Goal: Complete application form: Complete application form

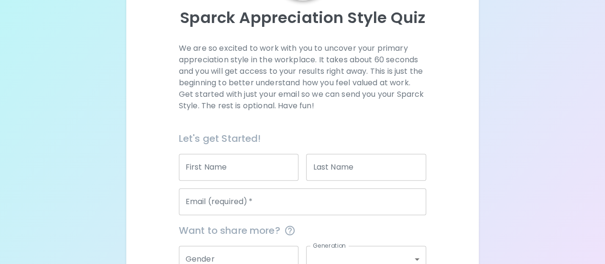
scroll to position [131, 0]
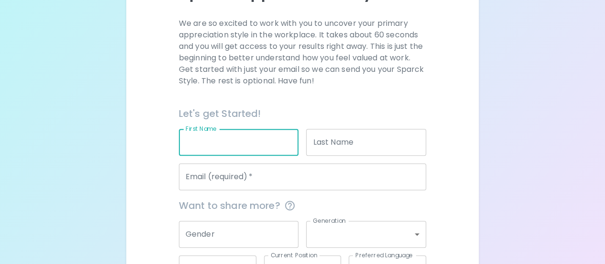
click at [212, 145] on input "First Name" at bounding box center [239, 142] width 120 height 27
type input "[GEOGRAPHIC_DATA]"
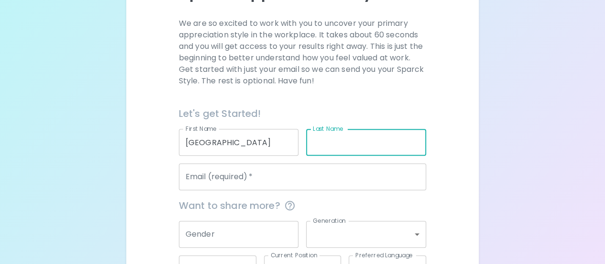
click at [329, 145] on input "Last Name" at bounding box center [366, 142] width 120 height 27
type input "o"
type input "[PERSON_NAME]"
click at [307, 186] on input "Email (required)   *" at bounding box center [302, 176] width 247 height 27
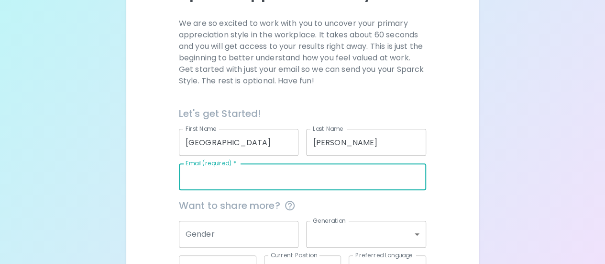
scroll to position [203, 0]
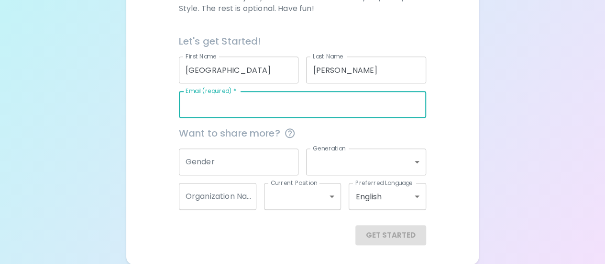
type input "B"
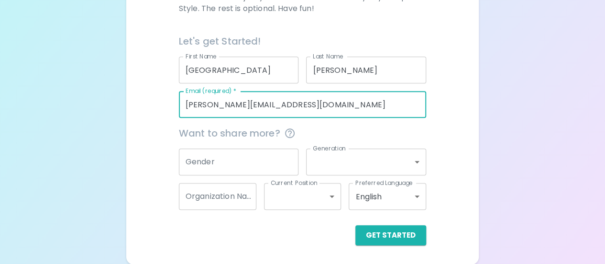
type input "[PERSON_NAME][EMAIL_ADDRESS][DOMAIN_NAME]"
click at [264, 156] on input "Gender" at bounding box center [239, 161] width 120 height 27
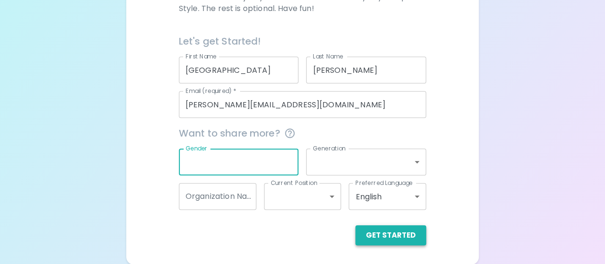
click at [395, 229] on button "Get Started" at bounding box center [391, 235] width 71 height 20
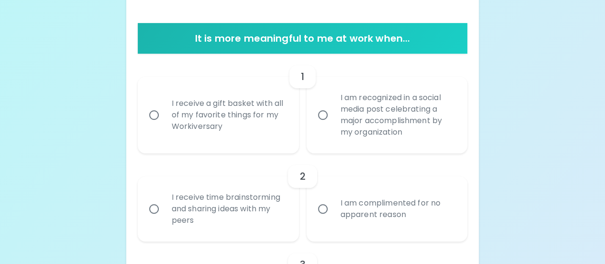
scroll to position [178, 0]
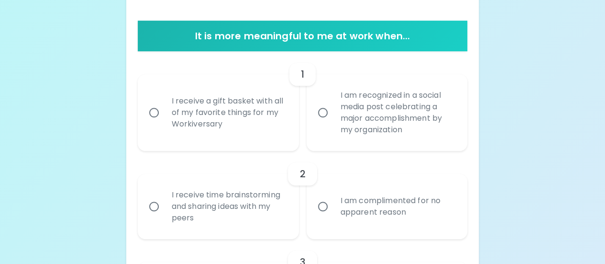
click at [262, 92] on div "I receive a gift basket with all of my favorite things for my Workiversary" at bounding box center [229, 112] width 130 height 57
click at [164, 102] on input "I receive a gift basket with all of my favorite things for my Workiversary" at bounding box center [154, 112] width 20 height 20
radio input "true"
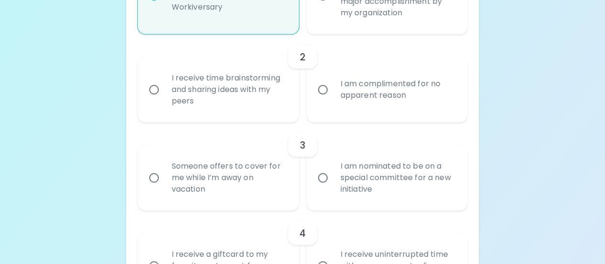
scroll to position [298, 0]
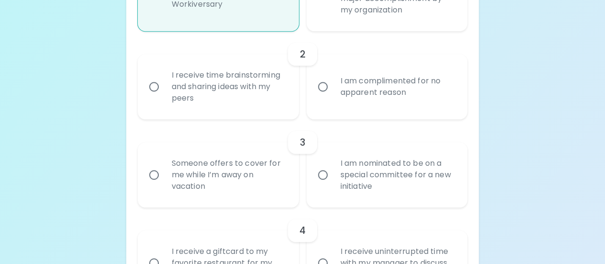
click at [339, 87] on div "I am complimented for no apparent reason" at bounding box center [398, 87] width 130 height 46
click at [333, 87] on input "I am complimented for no apparent reason" at bounding box center [323, 87] width 20 height 20
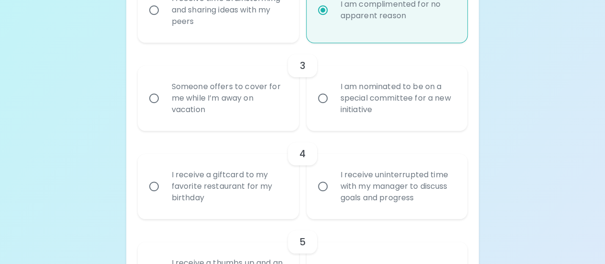
scroll to position [374, 0]
radio input "true"
click at [339, 87] on div "I am nominated to be on a special committee for a new initiative" at bounding box center [398, 97] width 130 height 57
click at [333, 88] on input "I am nominated to be on a special committee for a new initiative" at bounding box center [323, 98] width 20 height 20
radio input "false"
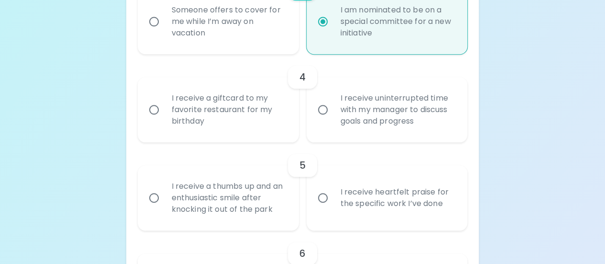
scroll to position [451, 0]
radio input "true"
click at [335, 105] on div "I receive uninterrupted time with my manager to discuss goals and progress" at bounding box center [398, 109] width 130 height 57
click at [333, 105] on input "I receive uninterrupted time with my manager to discuss goals and progress" at bounding box center [323, 110] width 20 height 20
radio input "false"
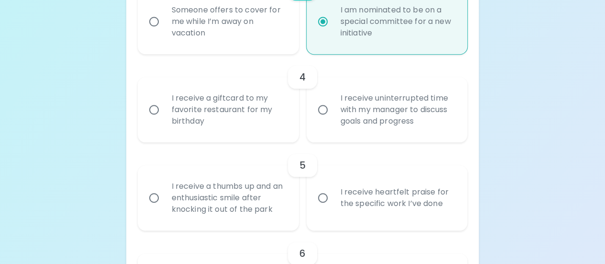
radio input "false"
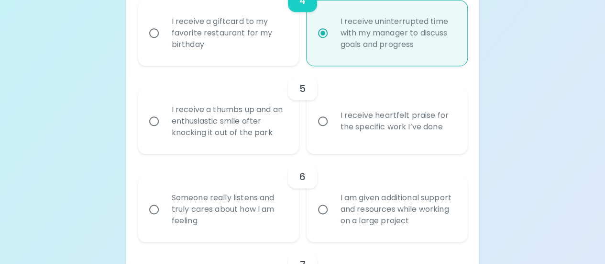
scroll to position [527, 0]
radio input "true"
click at [335, 105] on div "I receive heartfelt praise for the specific work I’ve done" at bounding box center [398, 121] width 130 height 46
click at [333, 111] on input "I receive heartfelt praise for the specific work I’ve done" at bounding box center [323, 121] width 20 height 20
radio input "false"
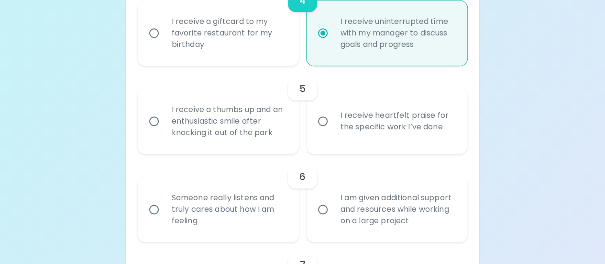
radio input "false"
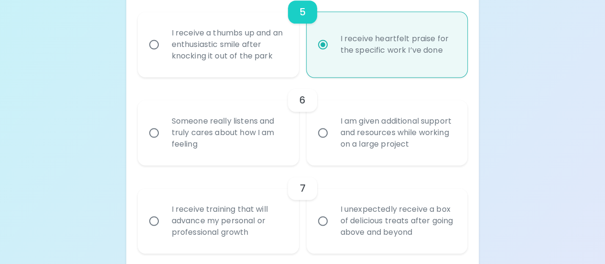
scroll to position [604, 0]
radio input "true"
click at [255, 134] on div "Someone really listens and truly cares about how I am feeling" at bounding box center [229, 132] width 130 height 57
click at [164, 134] on input "Someone really listens and truly cares about how I am feeling" at bounding box center [154, 133] width 20 height 20
radio input "false"
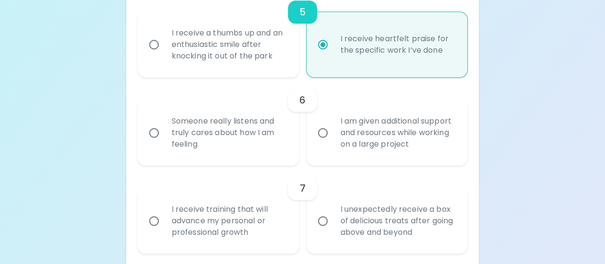
radio input "false"
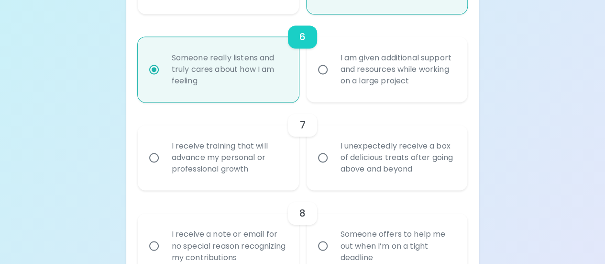
scroll to position [681, 0]
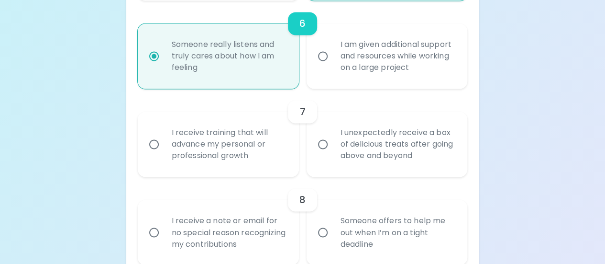
radio input "true"
click at [283, 139] on div "I receive training that will advance my personal or professional growth" at bounding box center [229, 143] width 130 height 57
click at [164, 139] on input "I receive training that will advance my personal or professional growth" at bounding box center [154, 144] width 20 height 20
radio input "false"
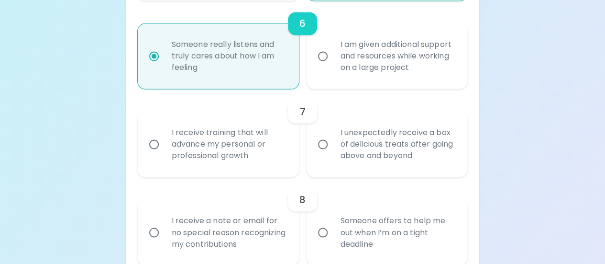
radio input "false"
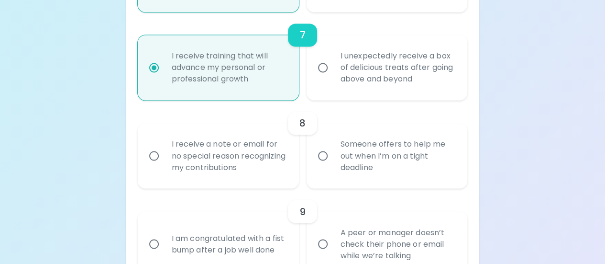
scroll to position [757, 0]
radio input "true"
click at [418, 143] on div "Someone offers to help me out when I’m on a tight deadline" at bounding box center [398, 155] width 130 height 57
click at [333, 145] on input "Someone offers to help me out when I’m on a tight deadline" at bounding box center [323, 155] width 20 height 20
radio input "false"
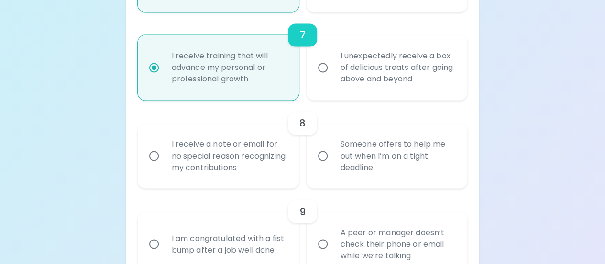
radio input "false"
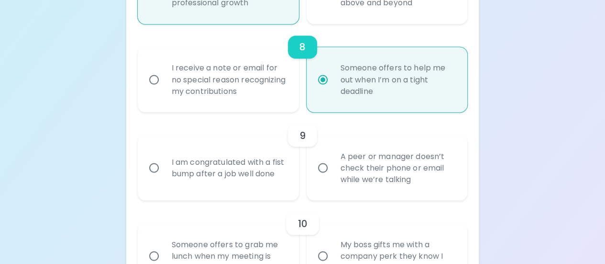
scroll to position [834, 0]
radio input "true"
click at [241, 190] on div "I am congratulated with a fist bump after a job well done" at bounding box center [229, 167] width 130 height 46
click at [164, 177] on input "I am congratulated with a fist bump after a job well done" at bounding box center [154, 167] width 20 height 20
radio input "false"
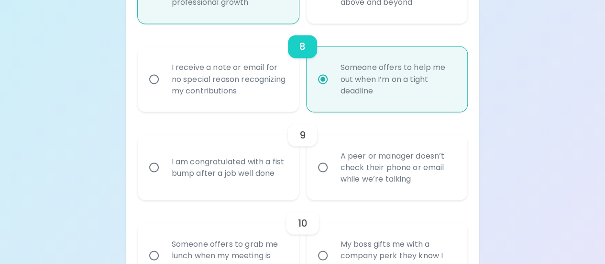
radio input "false"
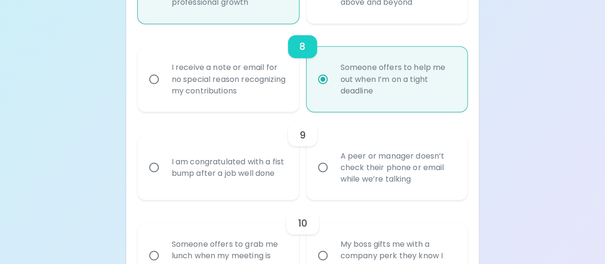
radio input "false"
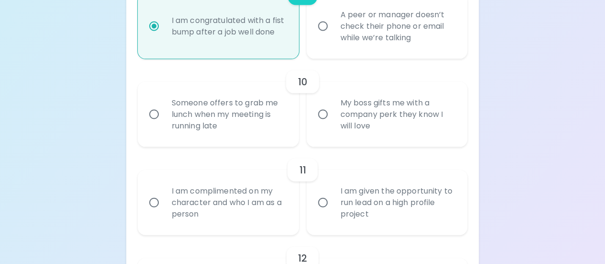
scroll to position [974, 0]
radio input "true"
click at [266, 79] on div "10" at bounding box center [303, 81] width 330 height 23
click at [256, 103] on div "Someone offers to grab me lunch when my meeting is running late" at bounding box center [229, 114] width 130 height 57
click at [164, 104] on input "Someone offers to grab me lunch when my meeting is running late" at bounding box center [154, 114] width 20 height 20
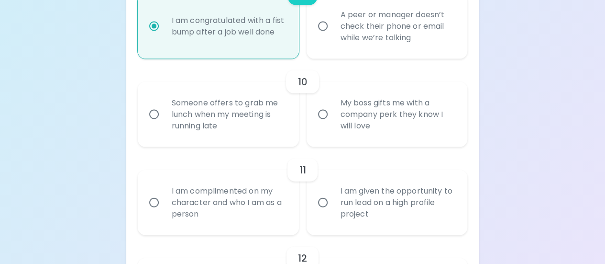
radio input "false"
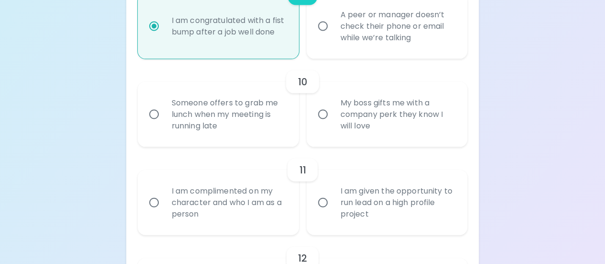
radio input "false"
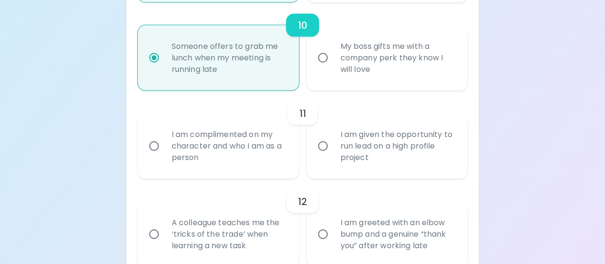
scroll to position [1029, 0]
radio input "true"
click at [259, 145] on div "I am complimented on my character and who I am as a person" at bounding box center [229, 147] width 130 height 57
click at [164, 145] on input "I am complimented on my character and who I am as a person" at bounding box center [154, 147] width 20 height 20
radio input "false"
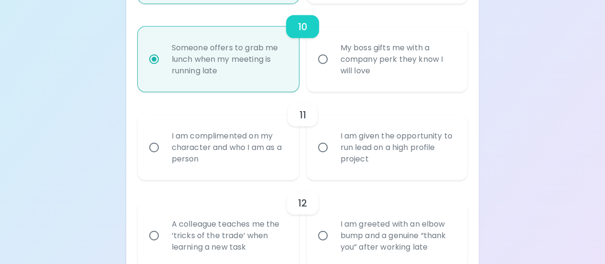
radio input "false"
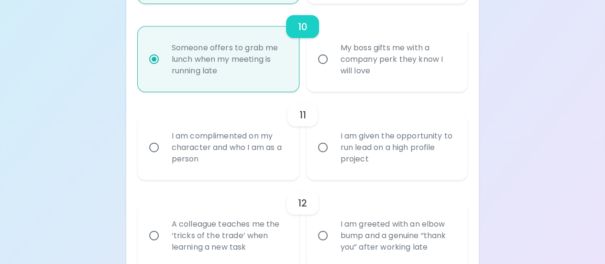
radio input "false"
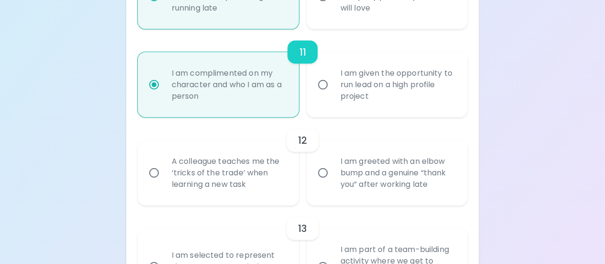
scroll to position [1106, 0]
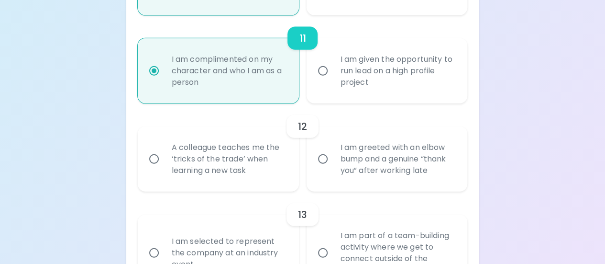
radio input "true"
click at [259, 145] on div "A colleague teaches me the ‘tricks of the trade’ when learning a new task" at bounding box center [229, 158] width 130 height 57
click at [164, 149] on input "A colleague teaches me the ‘tricks of the trade’ when learning a new task" at bounding box center [154, 159] width 20 height 20
radio input "false"
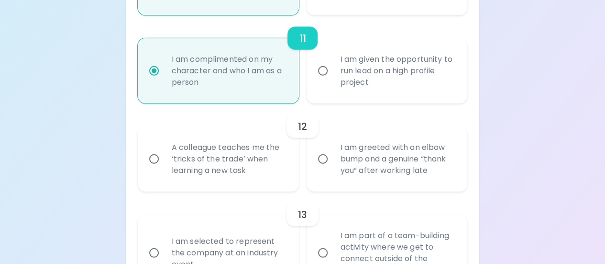
radio input "false"
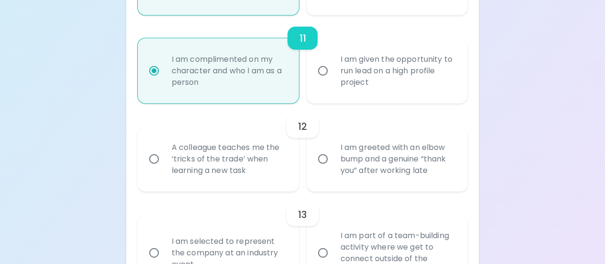
radio input "false"
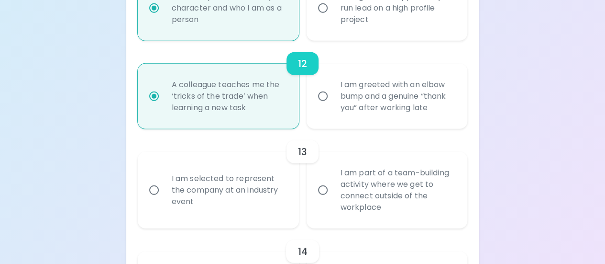
scroll to position [1183, 0]
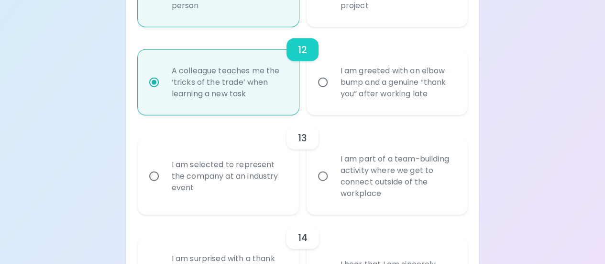
radio input "true"
click at [325, 183] on input "I am part of a team-building activity where we get to connect outside of the wo…" at bounding box center [323, 176] width 20 height 20
radio input "false"
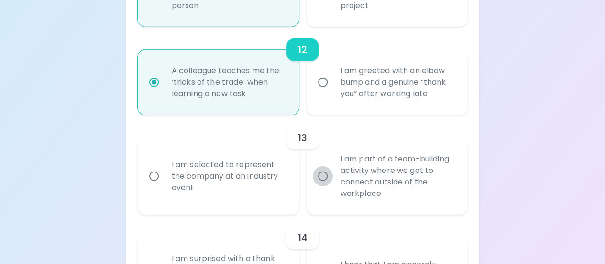
radio input "false"
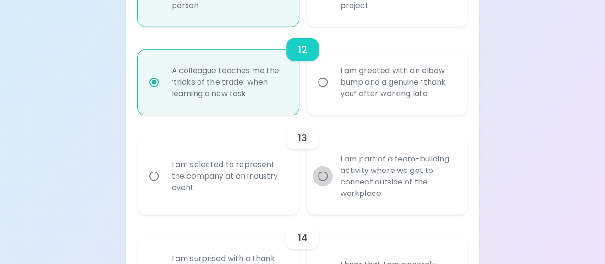
radio input "false"
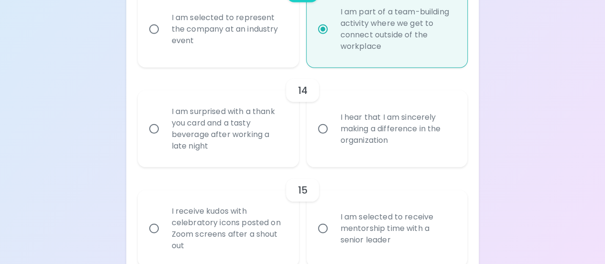
scroll to position [1330, 0]
radio input "true"
drag, startPoint x: 275, startPoint y: 146, endPoint x: 323, endPoint y: 123, distance: 53.5
click at [323, 123] on div "I am surprised with a thank you card and a tasty beverage after working a late …" at bounding box center [299, 124] width 338 height 84
click at [323, 123] on input "I hear that I am sincerely making a difference in the organization" at bounding box center [323, 128] width 20 height 20
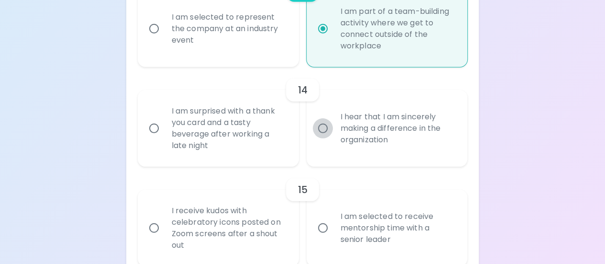
radio input "false"
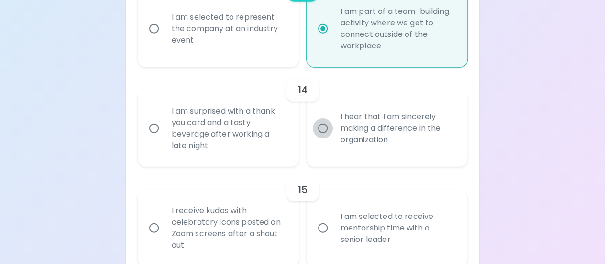
radio input "false"
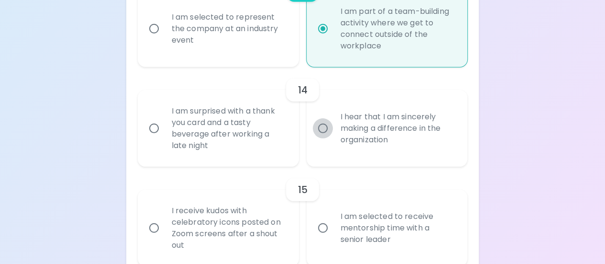
radio input "false"
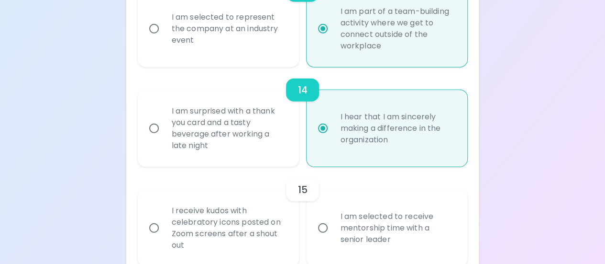
scroll to position [1379, 0]
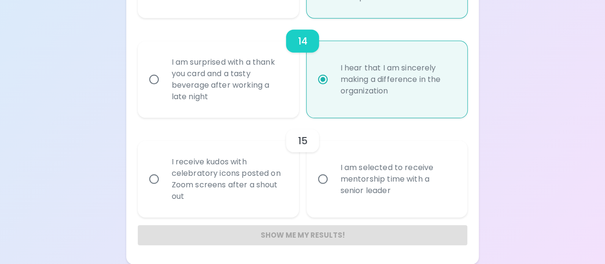
radio input "true"
click at [241, 91] on div "I am surprised with a thank you card and a tasty beverage after working a late …" at bounding box center [229, 79] width 130 height 69
click at [164, 89] on input "I am surprised with a thank you card and a tasty beverage after working a late …" at bounding box center [154, 79] width 20 height 20
radio input "false"
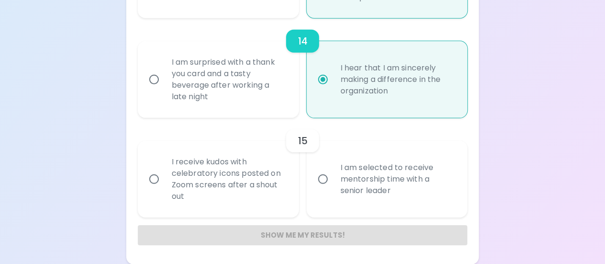
radio input "false"
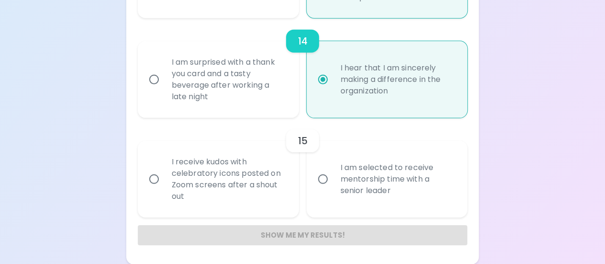
radio input "false"
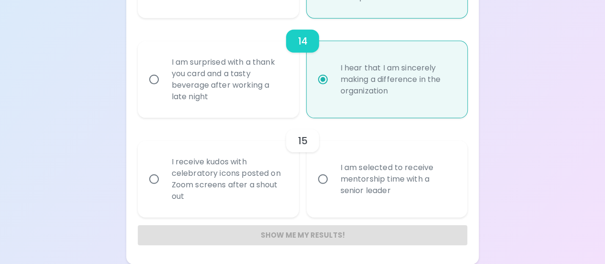
radio input "true"
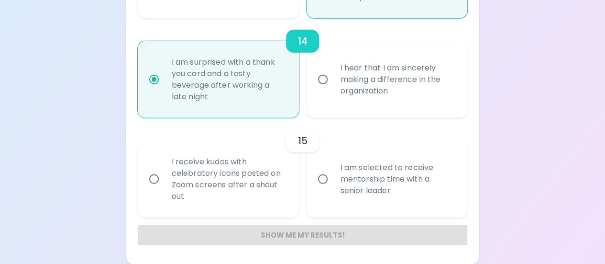
radio input "true"
click at [350, 81] on div "I hear that I am sincerely making a difference in the organization" at bounding box center [398, 79] width 130 height 57
click at [333, 81] on input "I hear that I am sincerely making a difference in the organization" at bounding box center [323, 79] width 20 height 20
radio input "false"
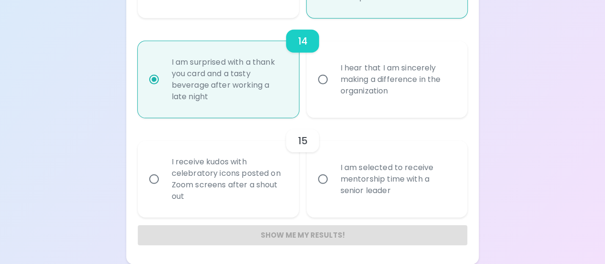
radio input "false"
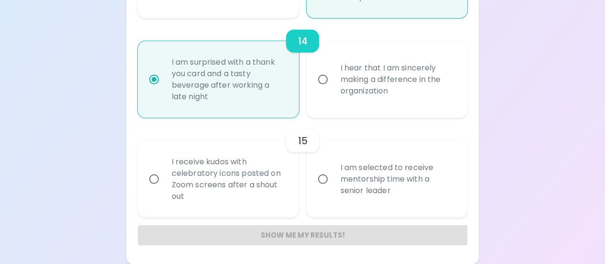
radio input "false"
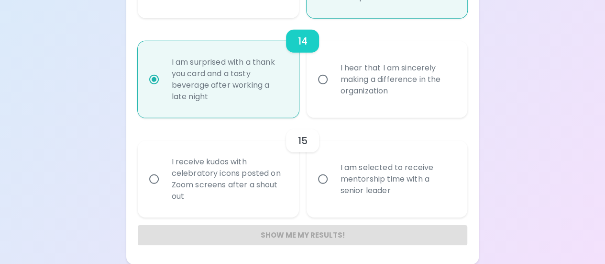
radio input "true"
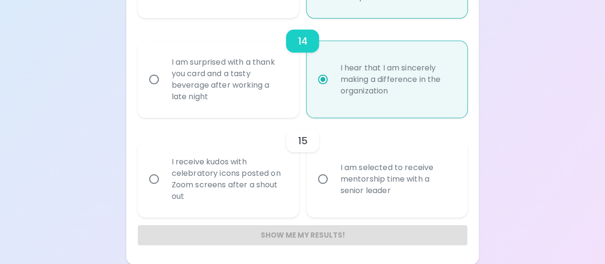
radio input "true"
click at [374, 191] on div "I am selected to receive mentorship time with a senior leader" at bounding box center [398, 178] width 130 height 57
click at [333, 189] on input "I am selected to receive mentorship time with a senior leader" at bounding box center [323, 179] width 20 height 20
radio input "false"
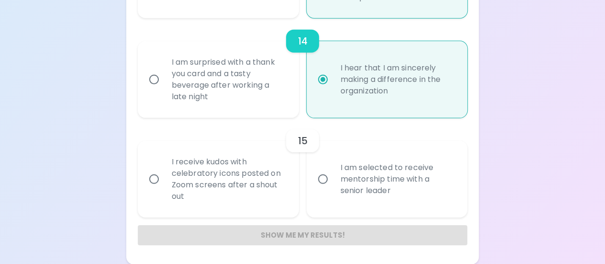
radio input "false"
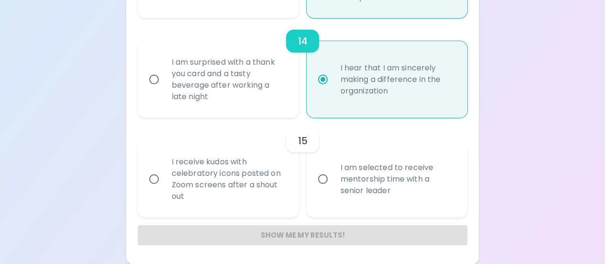
radio input "false"
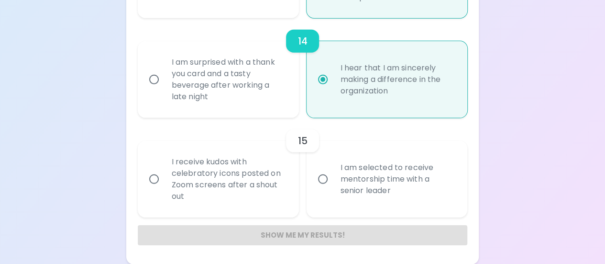
radio input "false"
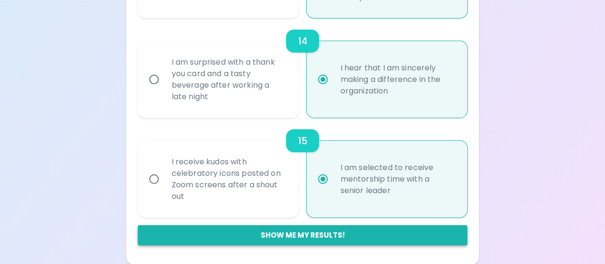
radio input "true"
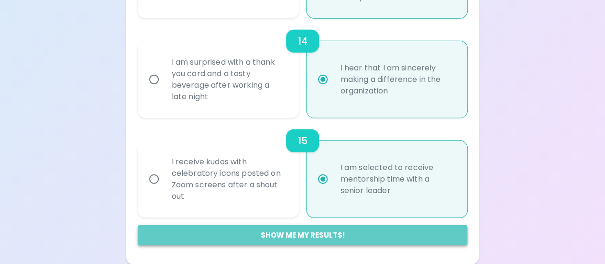
click at [320, 230] on button "Show me my results!" at bounding box center [303, 235] width 330 height 20
radio input "false"
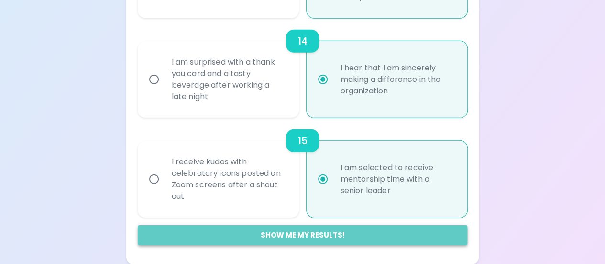
radio input "false"
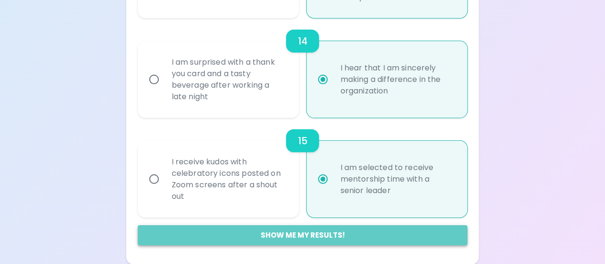
radio input "false"
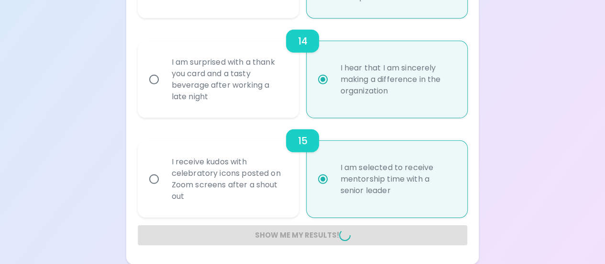
radio input "false"
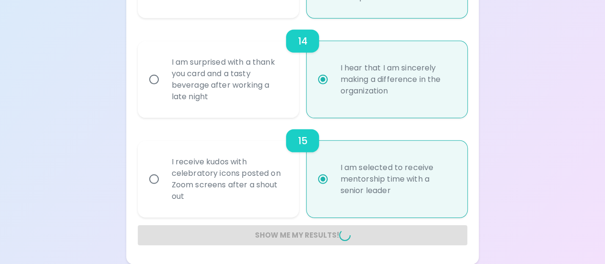
radio input "false"
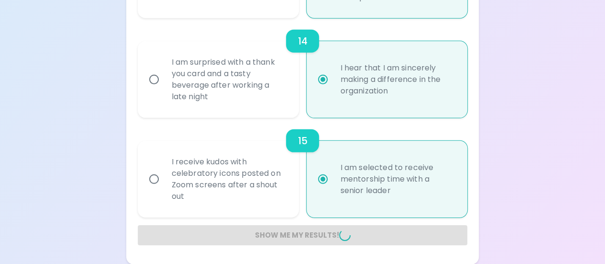
radio input "false"
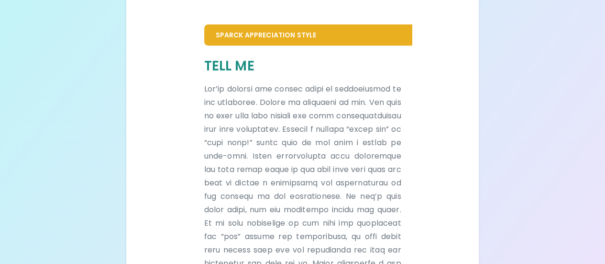
scroll to position [197, 0]
